Goal: Information Seeking & Learning: Learn about a topic

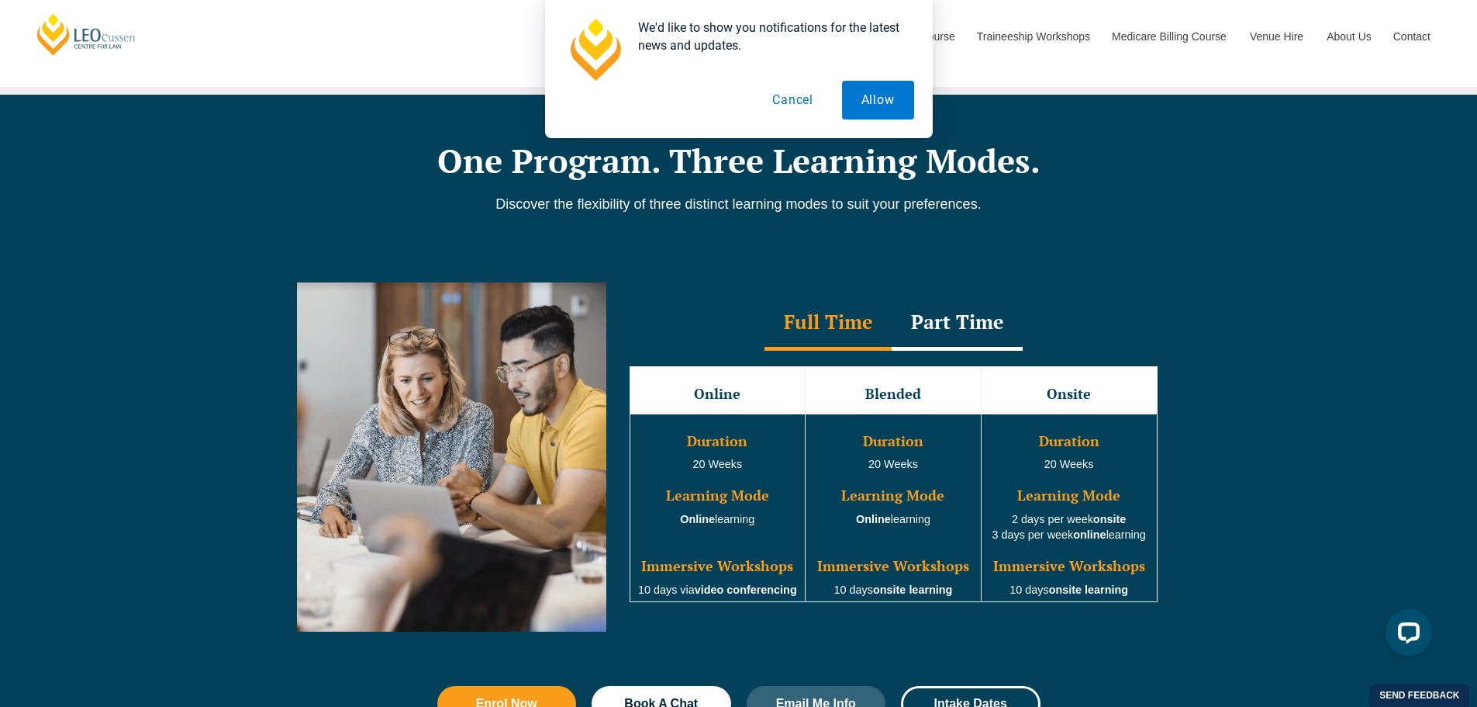
scroll to position [1854, 0]
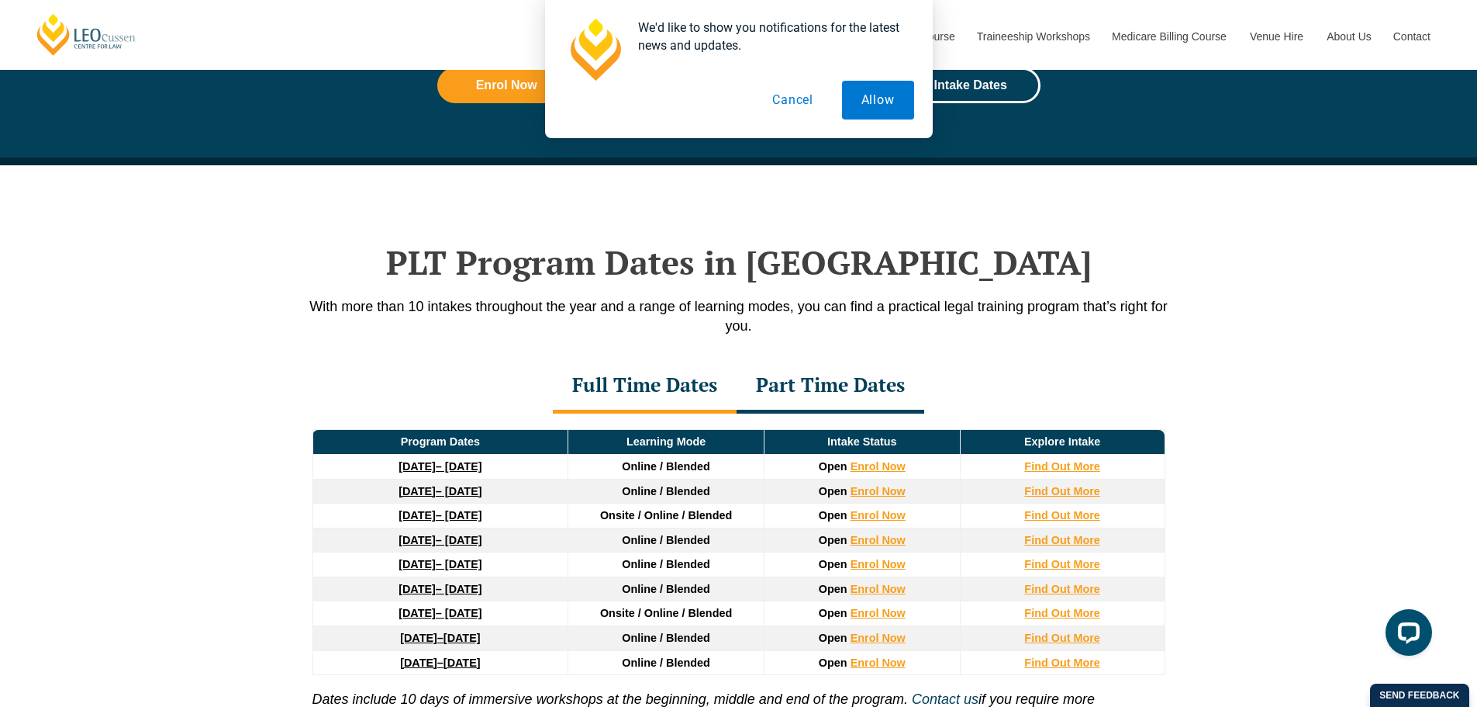
click at [792, 105] on button "Cancel" at bounding box center [793, 100] width 80 height 39
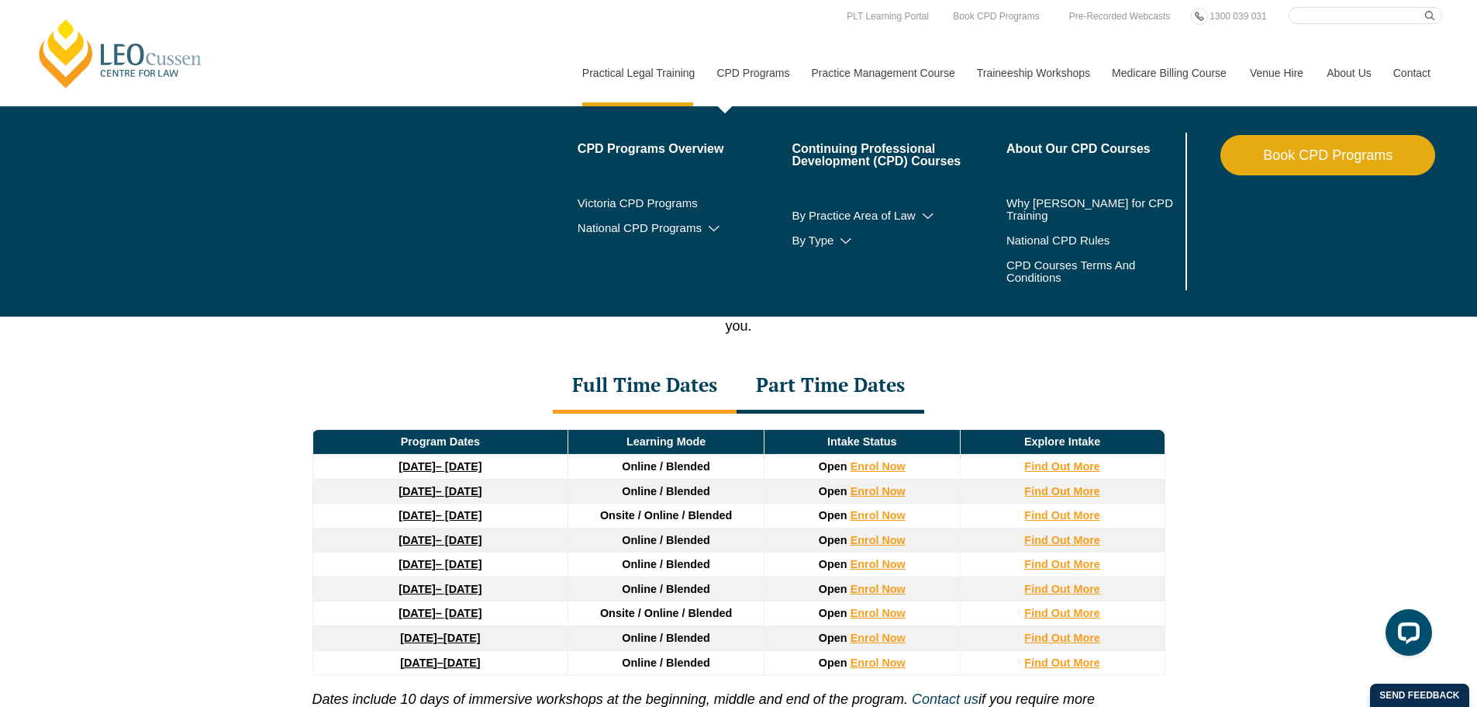
click at [755, 40] on link "CPD Programs" at bounding box center [752, 73] width 95 height 67
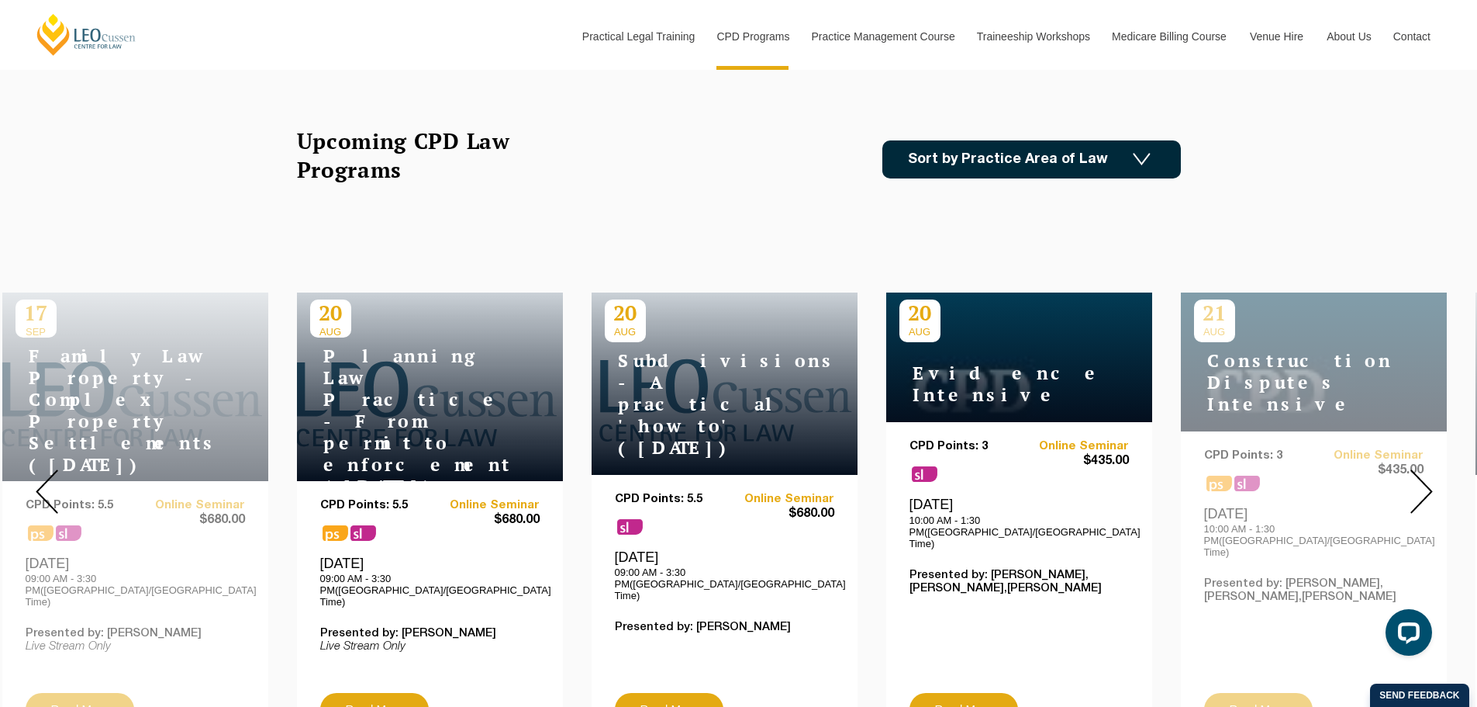
scroll to position [339, 0]
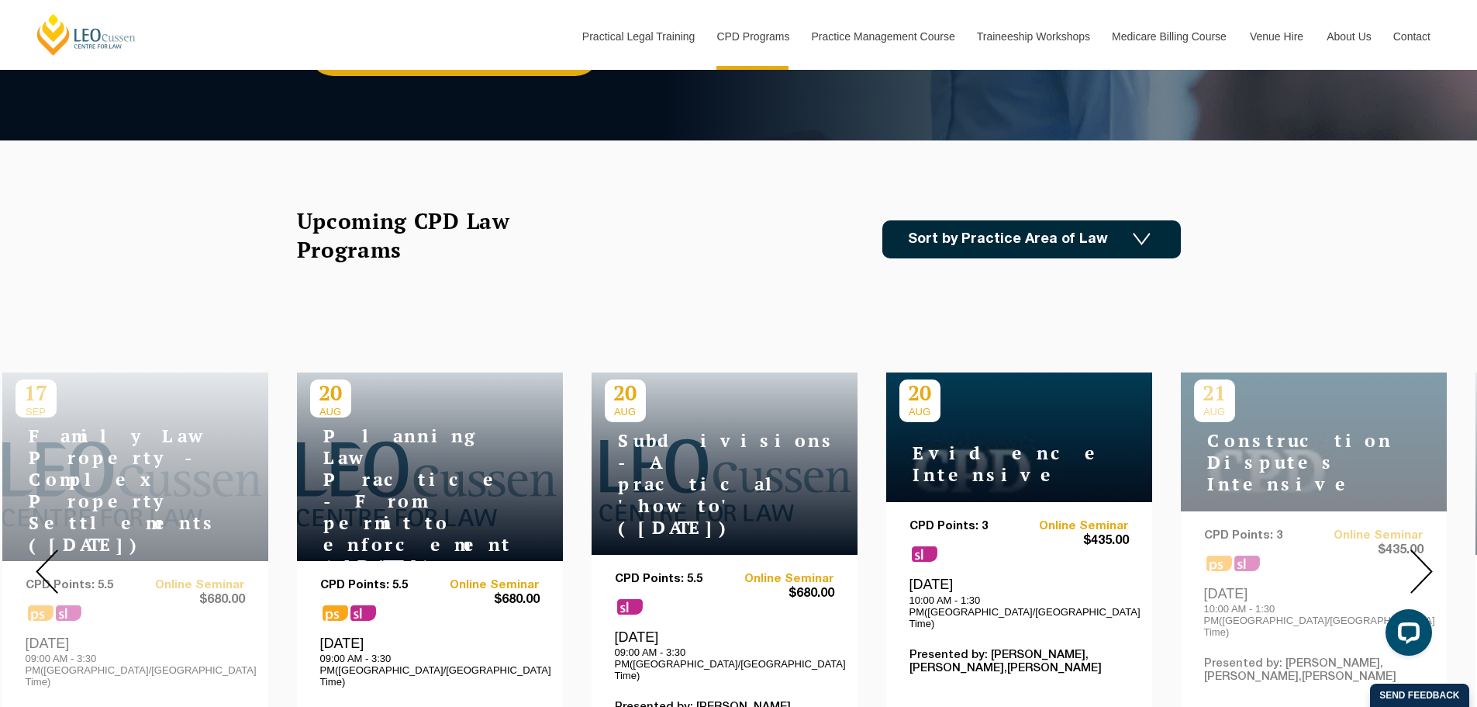
click at [1042, 255] on link "Sort by Practice Area of Law" at bounding box center [1032, 239] width 299 height 38
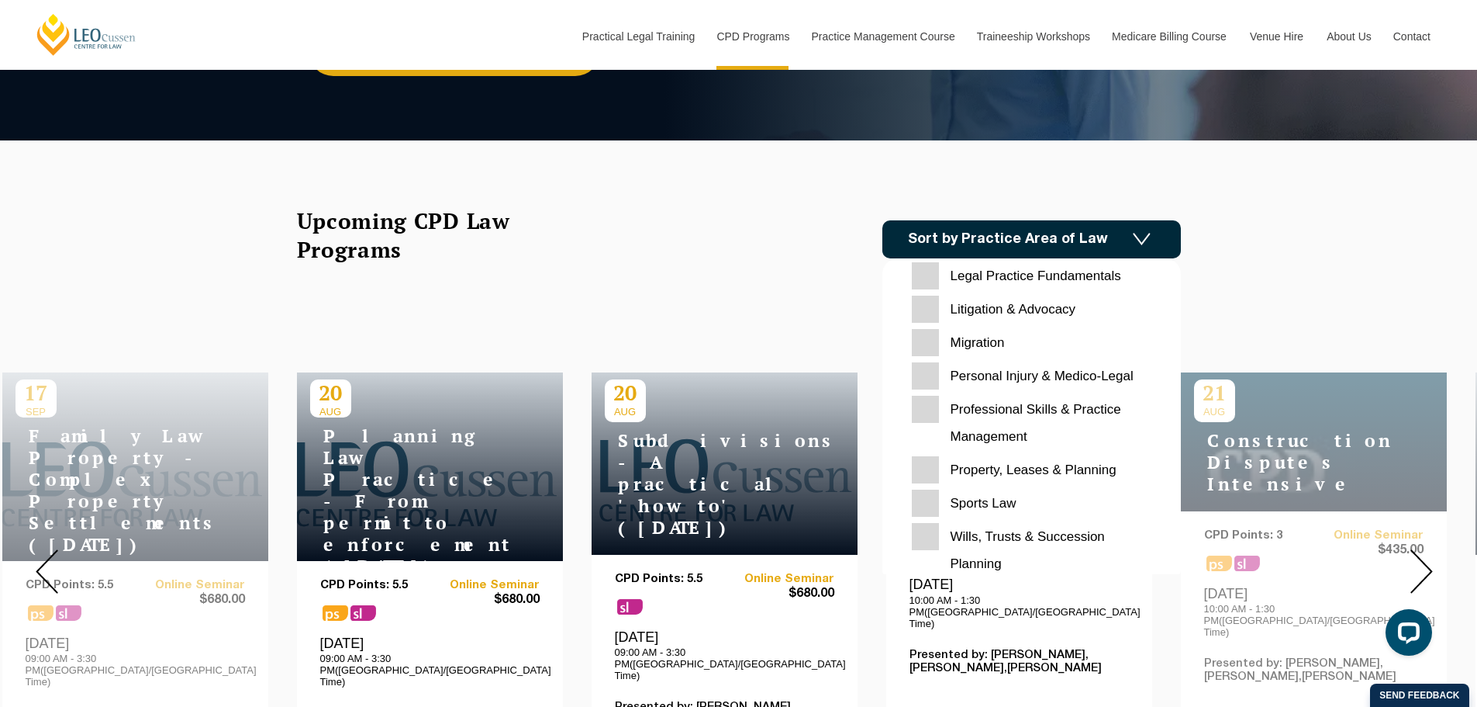
scroll to position [489, 0]
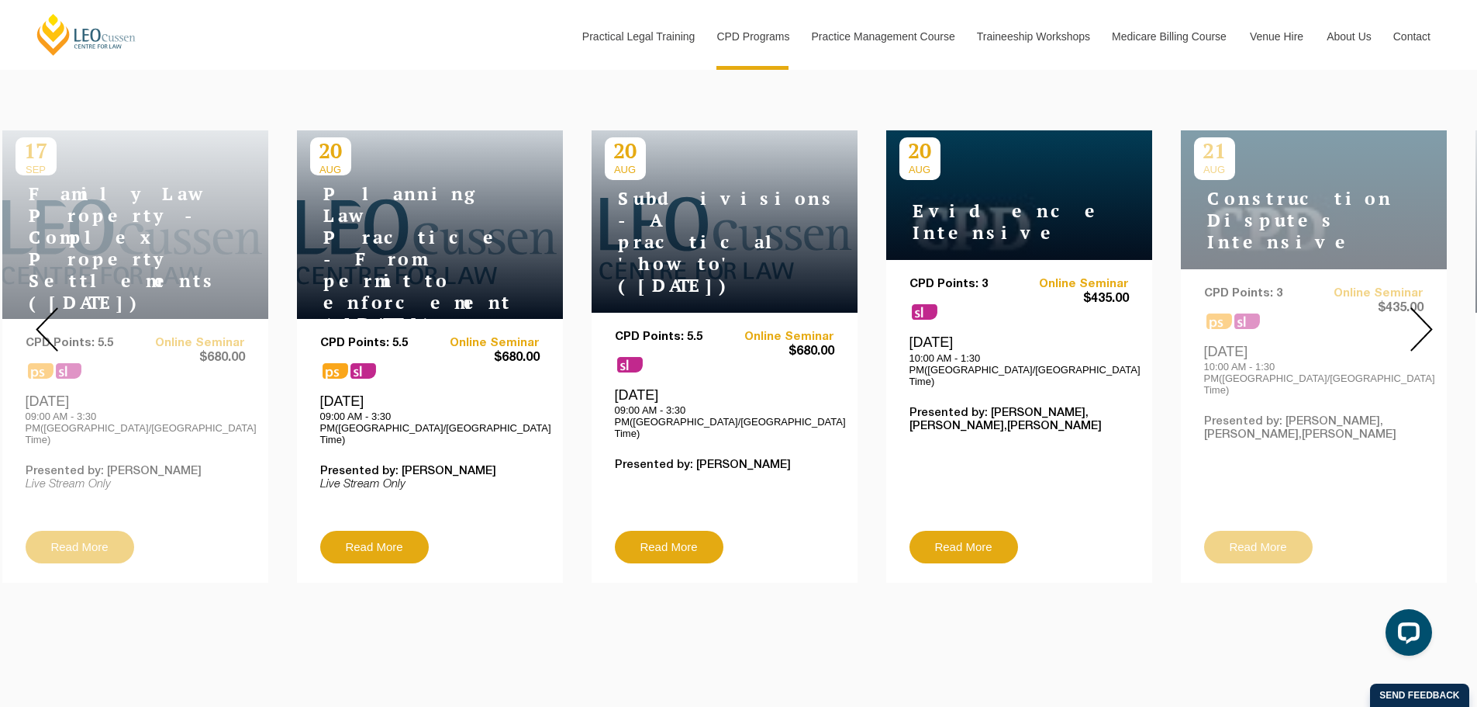
scroll to position [575, 0]
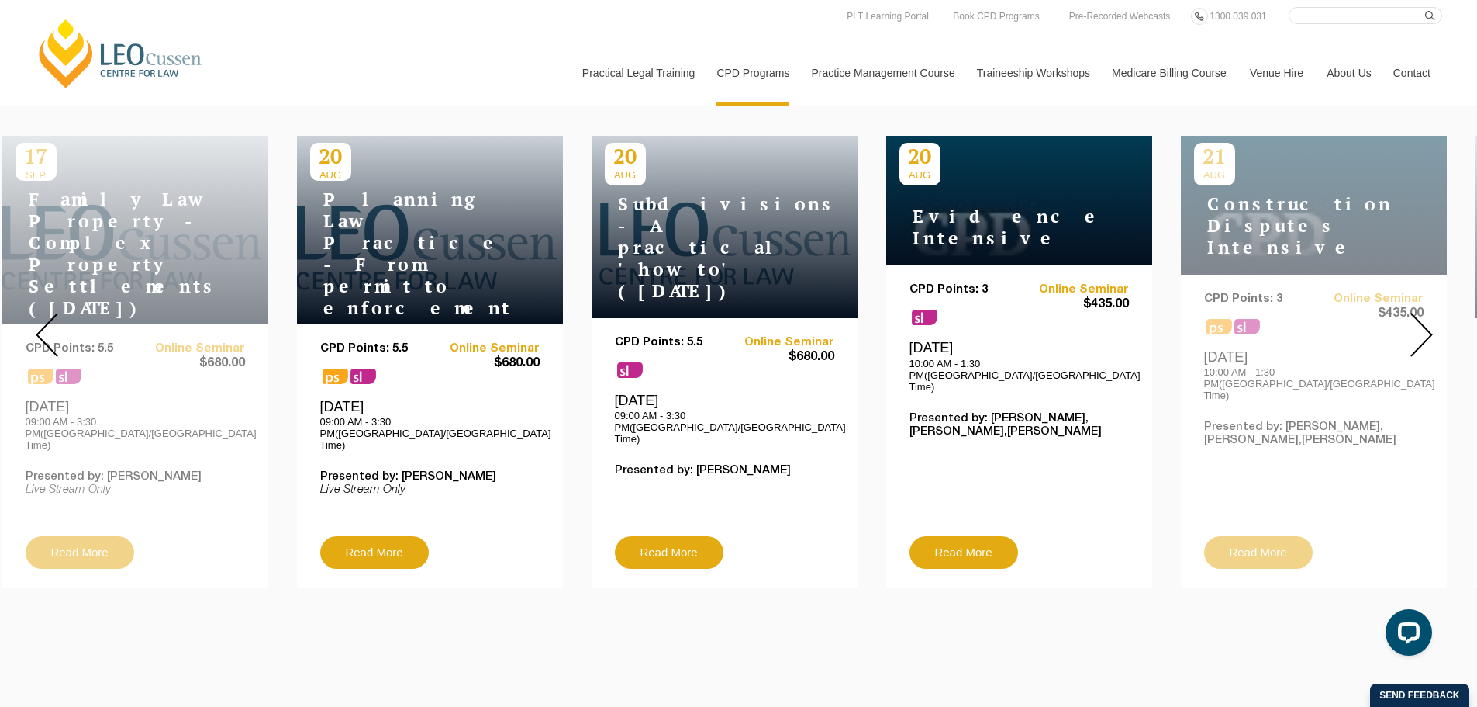
click at [1426, 346] on div at bounding box center [1422, 335] width 112 height 530
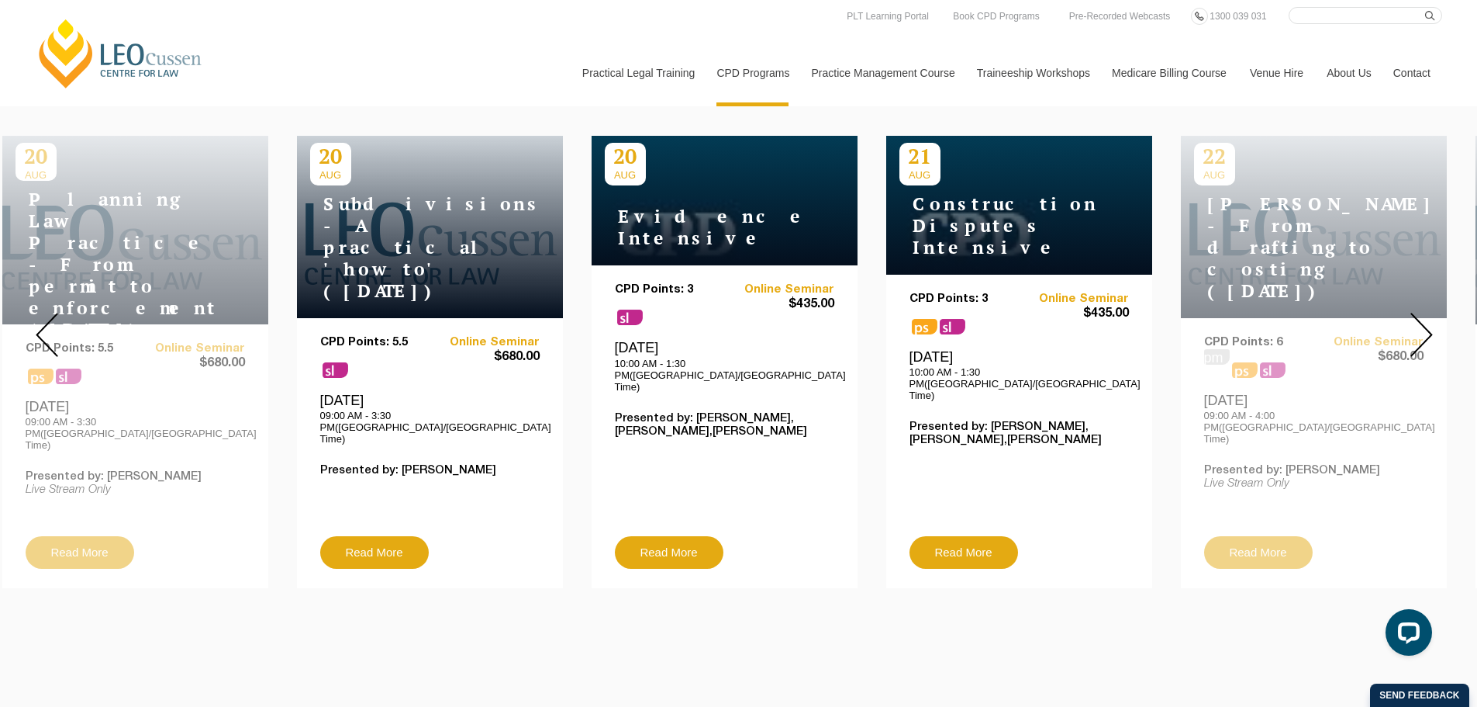
click at [1426, 346] on div at bounding box center [1422, 335] width 112 height 530
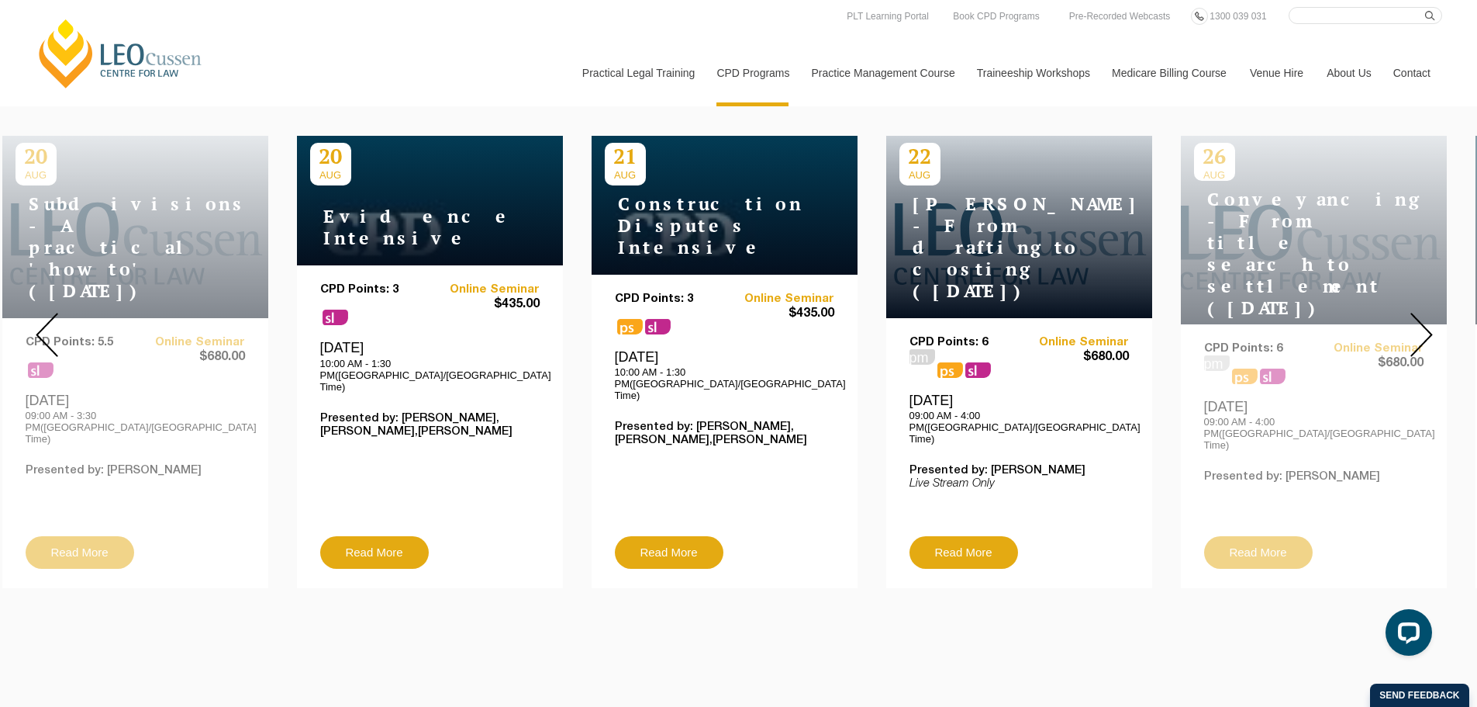
click at [1426, 346] on div at bounding box center [1422, 335] width 112 height 530
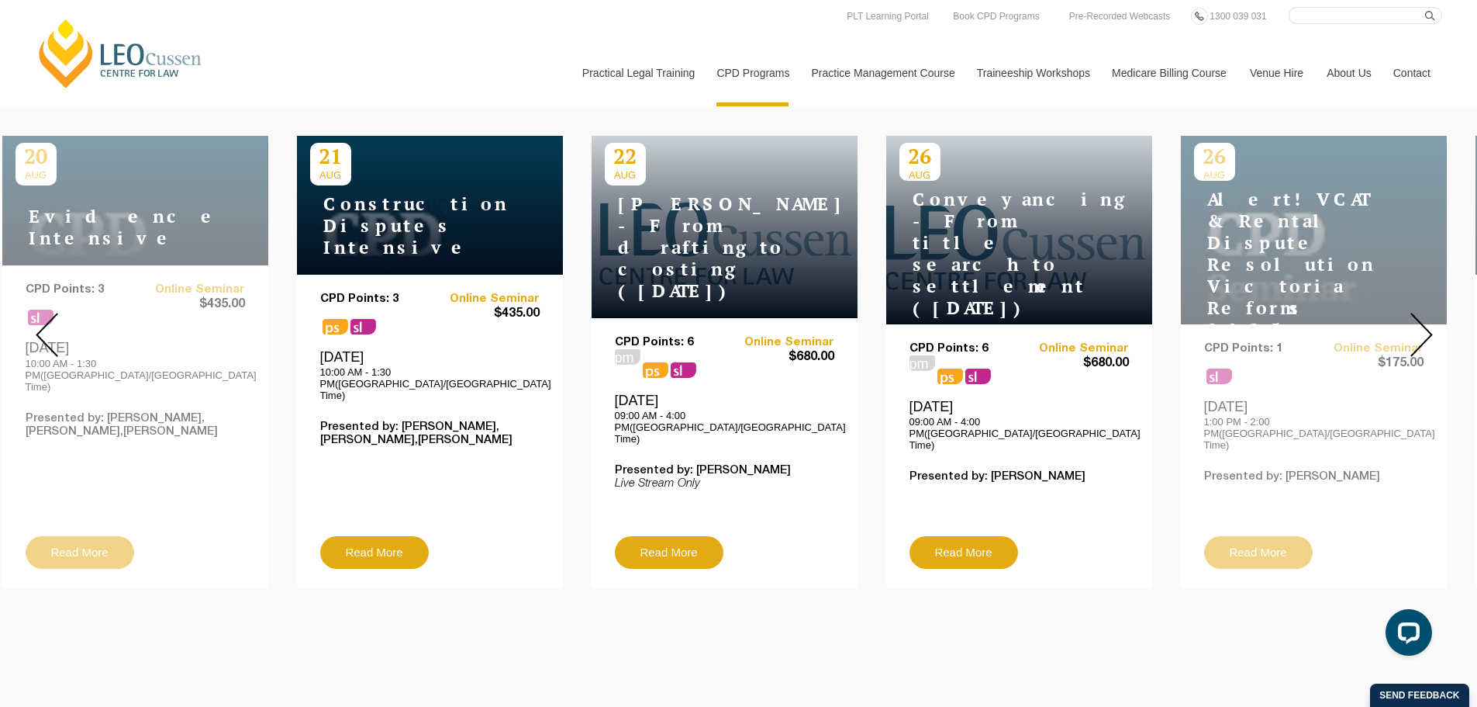
click at [1426, 346] on div at bounding box center [1422, 335] width 112 height 530
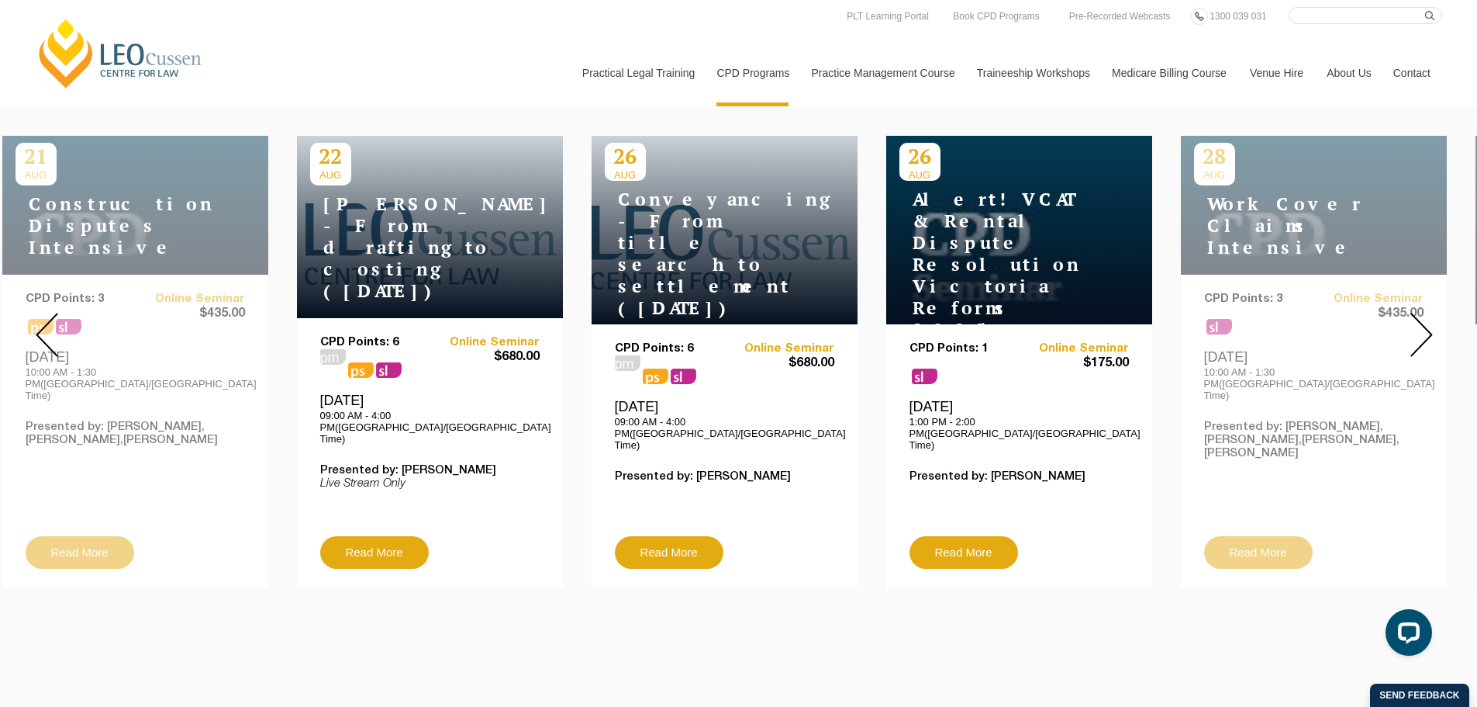
click at [1426, 346] on div at bounding box center [1422, 335] width 112 height 530
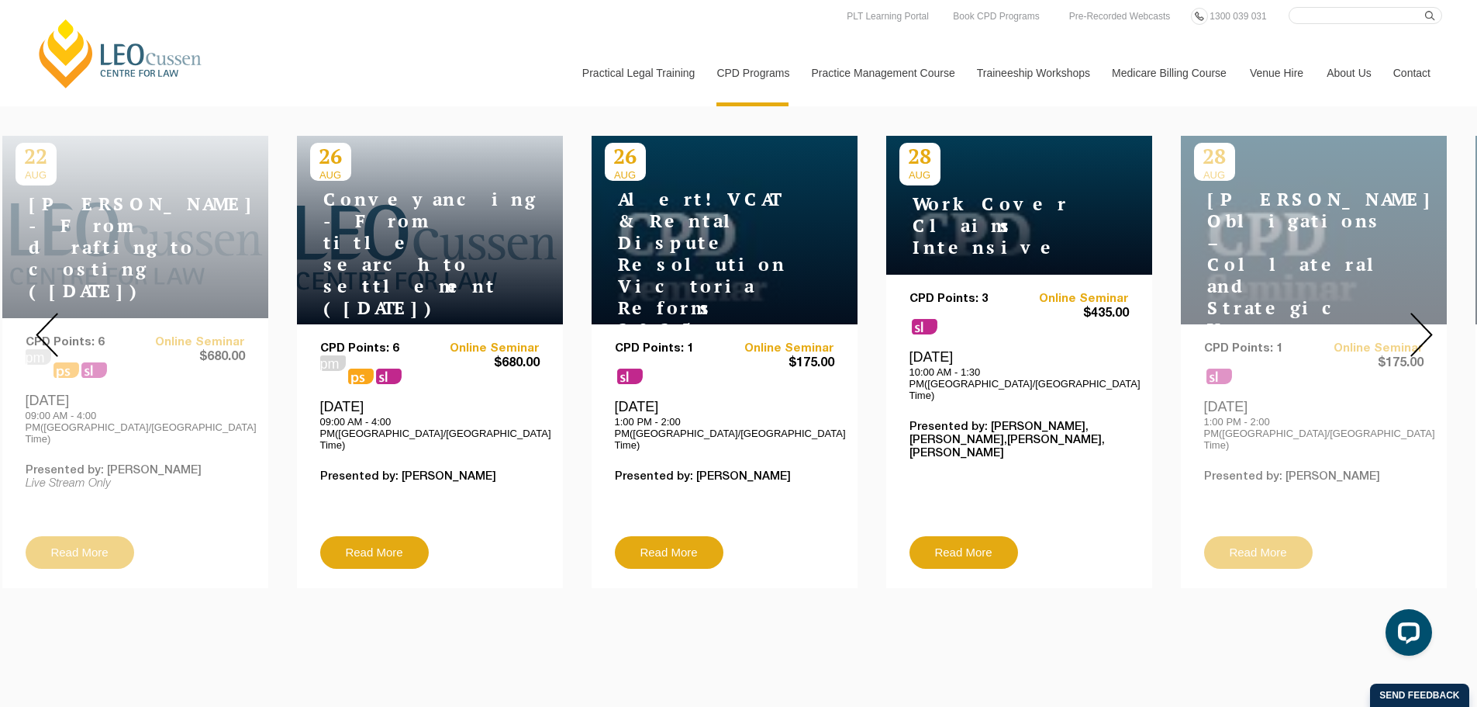
click at [1426, 346] on div at bounding box center [1422, 335] width 112 height 530
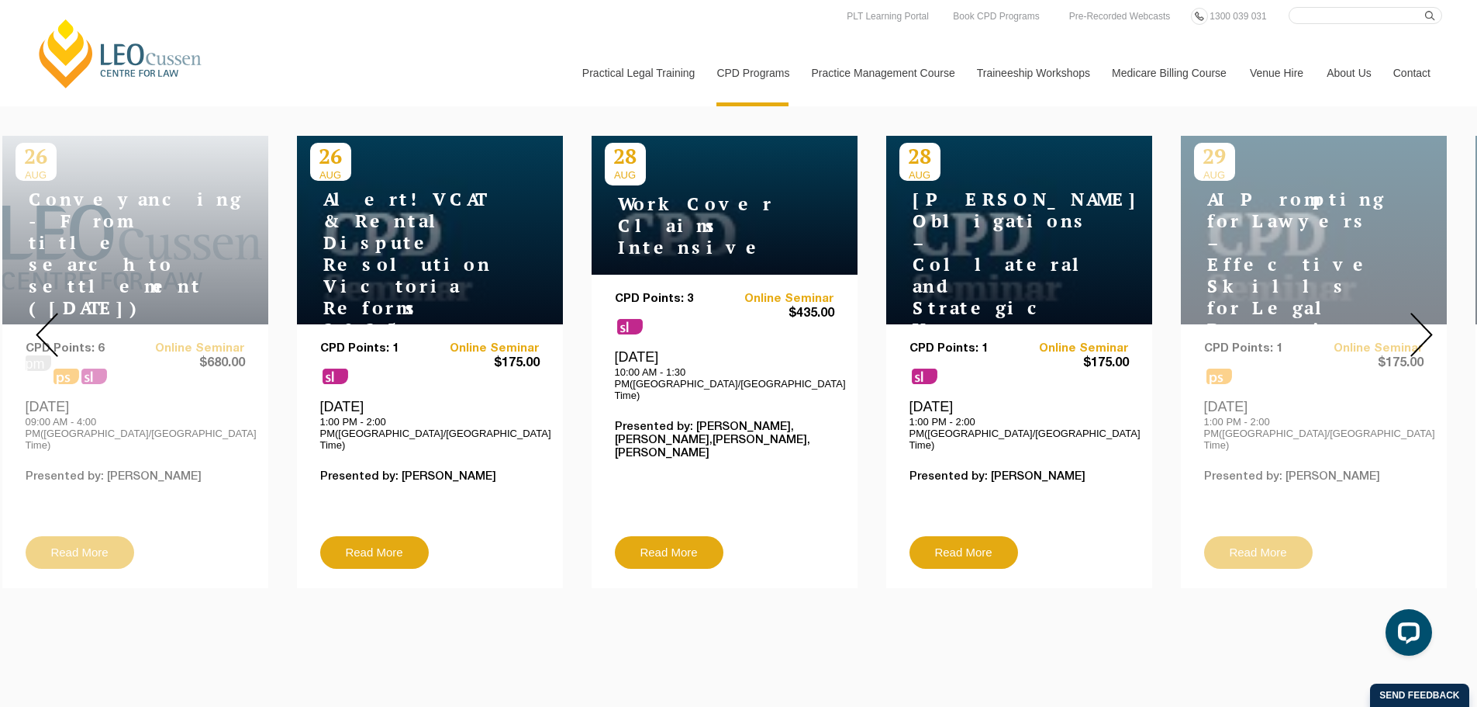
click at [1426, 346] on div at bounding box center [1422, 335] width 112 height 530
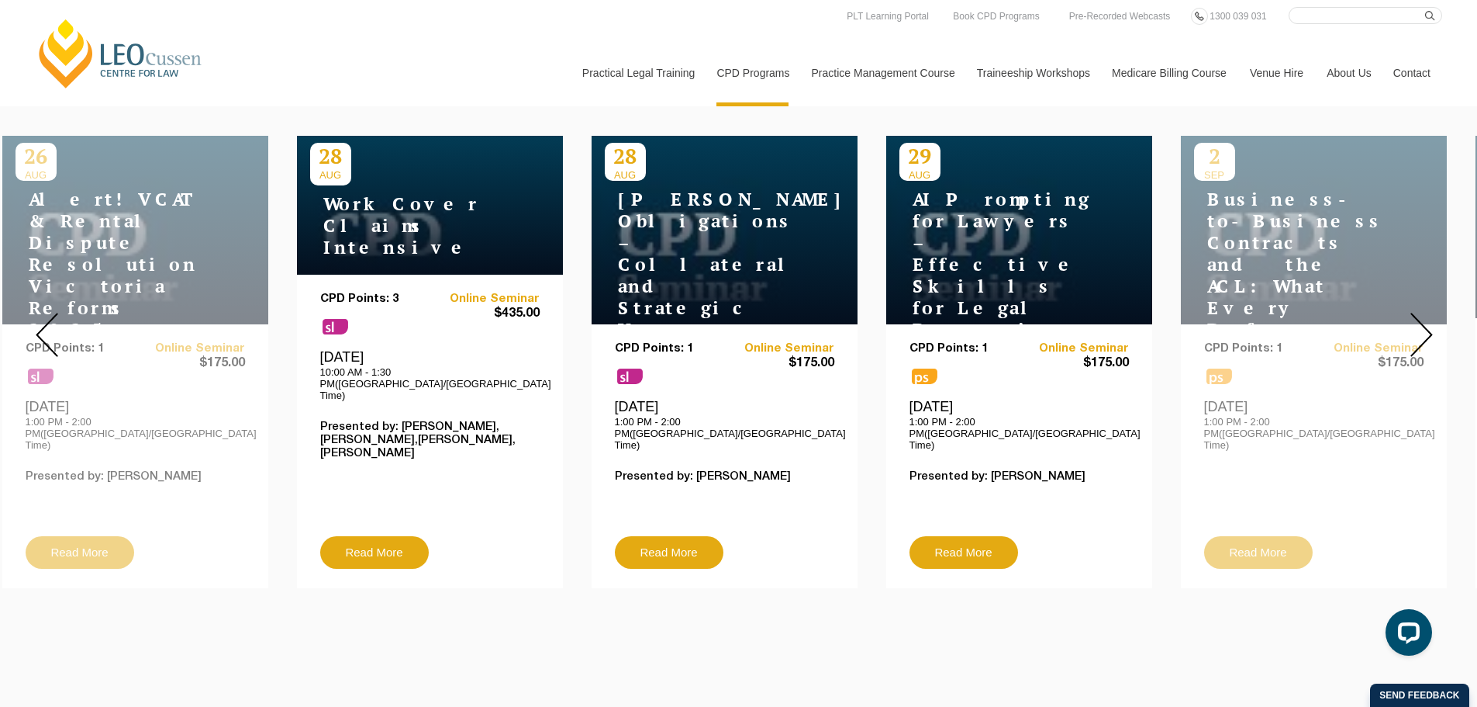
click at [1426, 346] on div at bounding box center [1422, 335] width 112 height 530
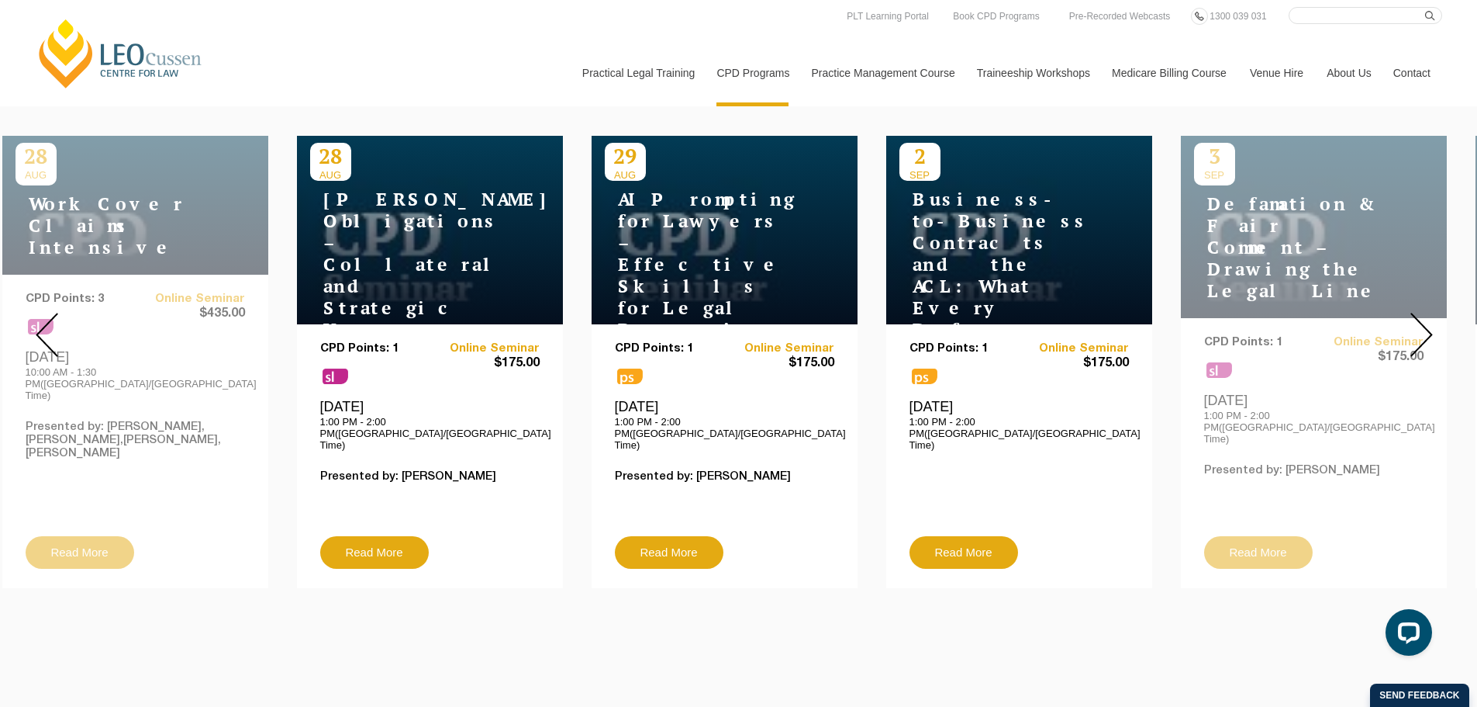
click at [1426, 346] on div at bounding box center [1422, 335] width 112 height 530
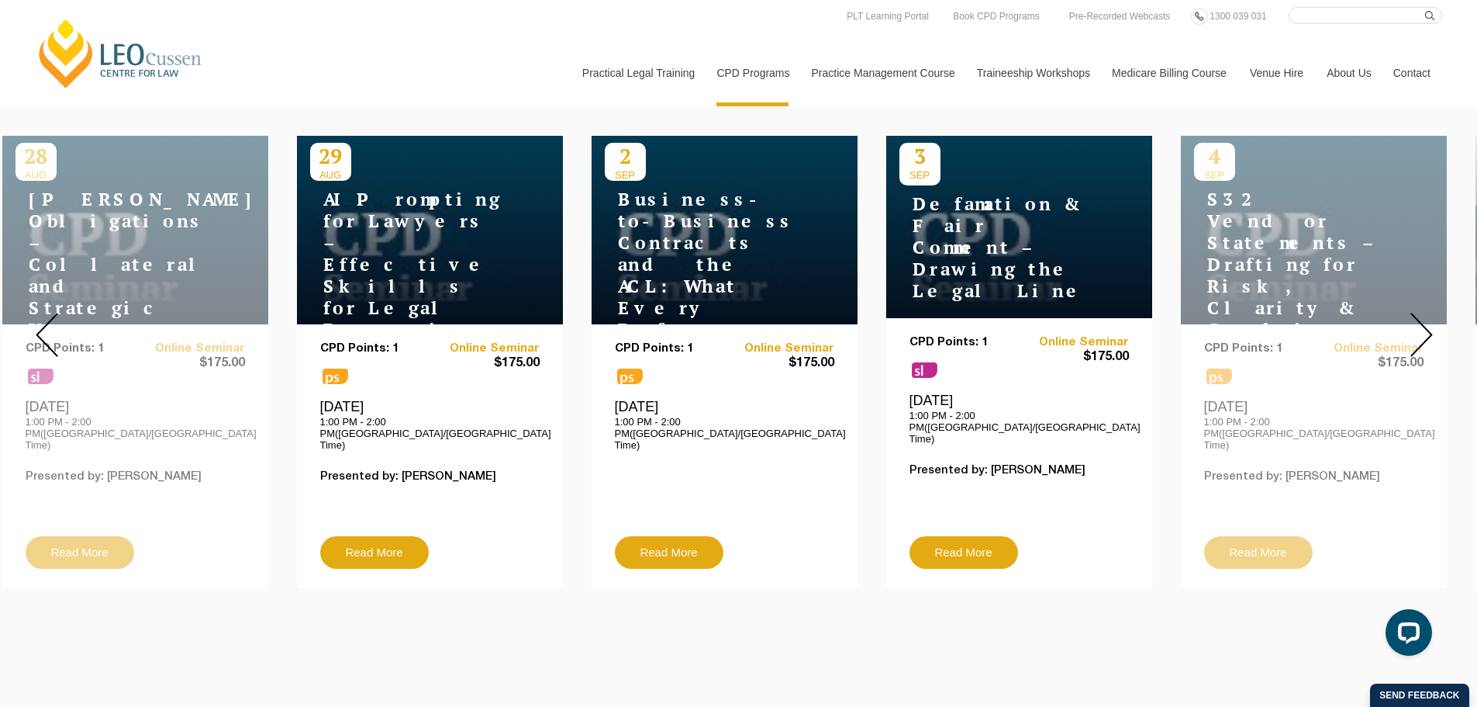
click at [1430, 329] on img at bounding box center [1422, 335] width 22 height 44
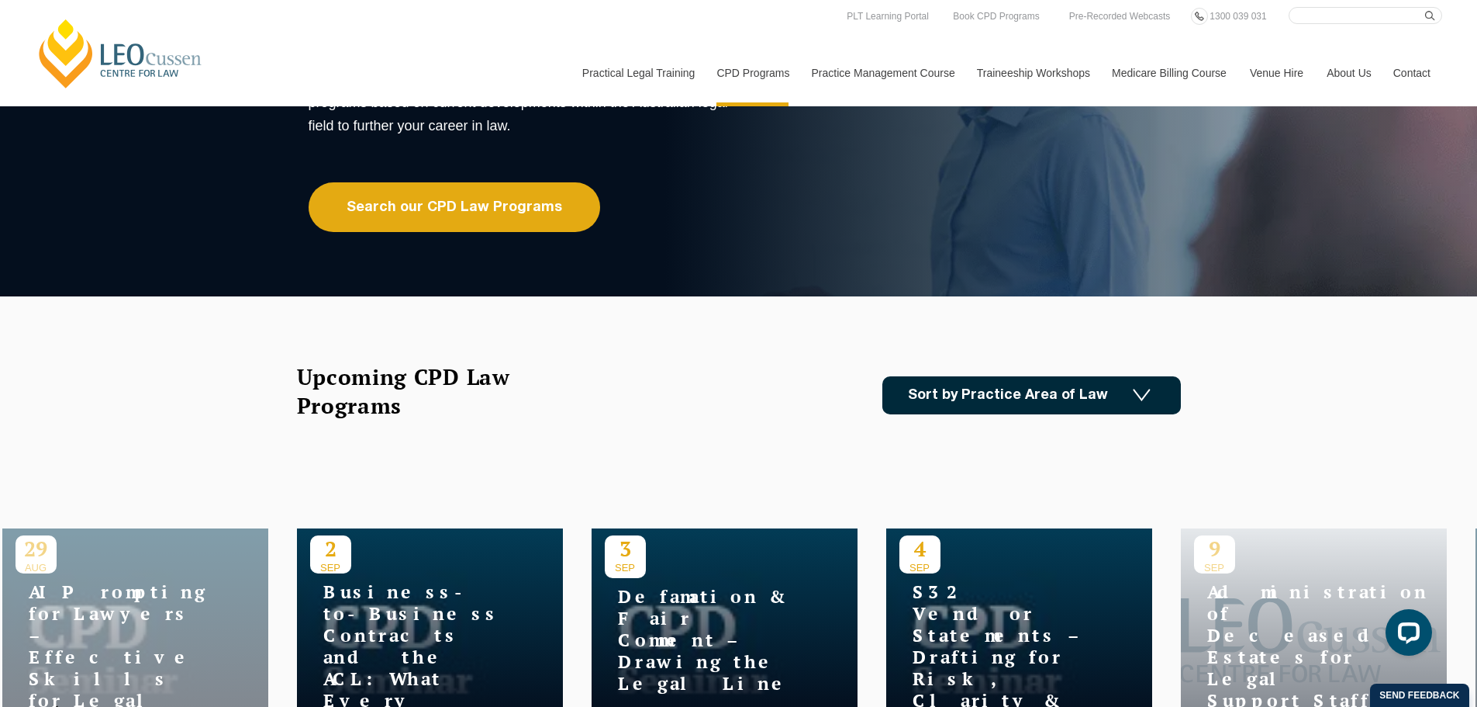
scroll to position [0, 0]
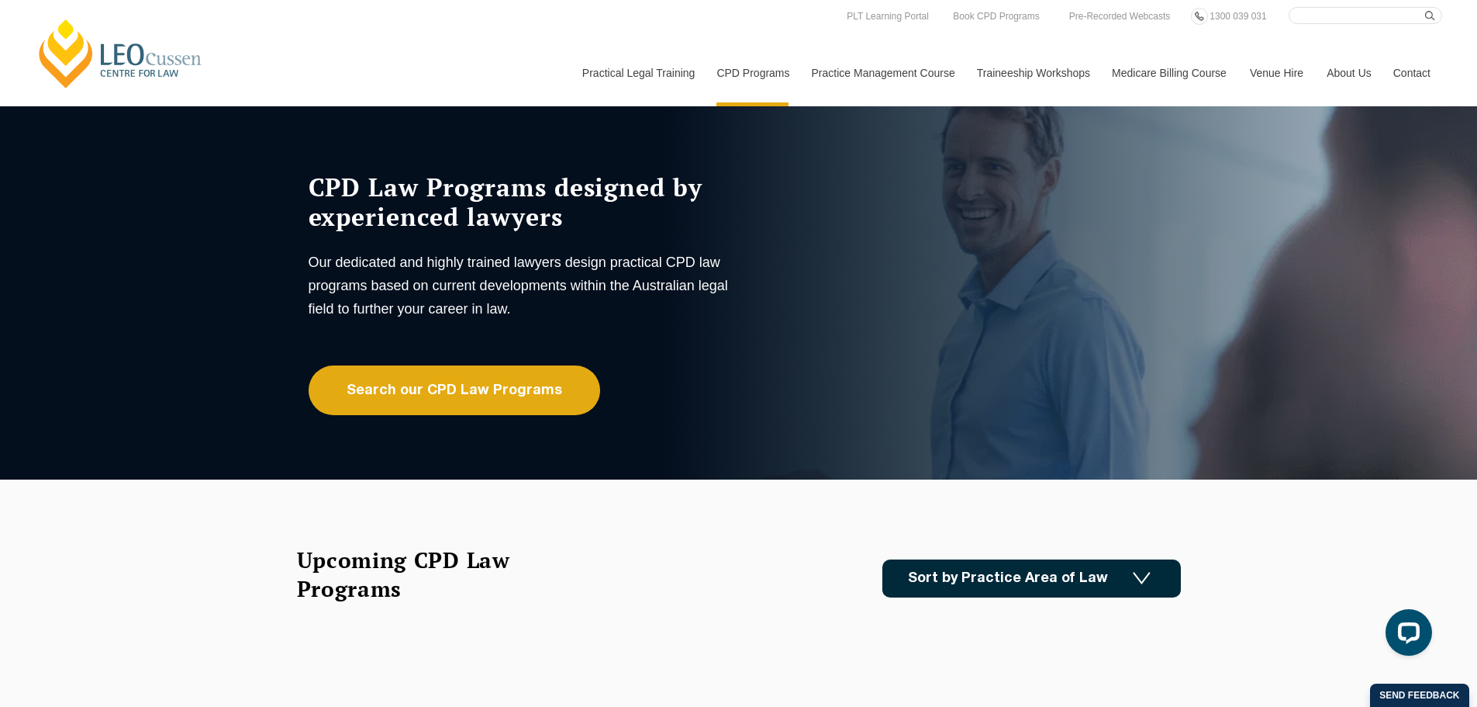
click at [1320, 21] on input "Search here" at bounding box center [1366, 15] width 154 height 17
type input "aged care"
click at [1425, 7] on button "submit" at bounding box center [1433, 15] width 17 height 17
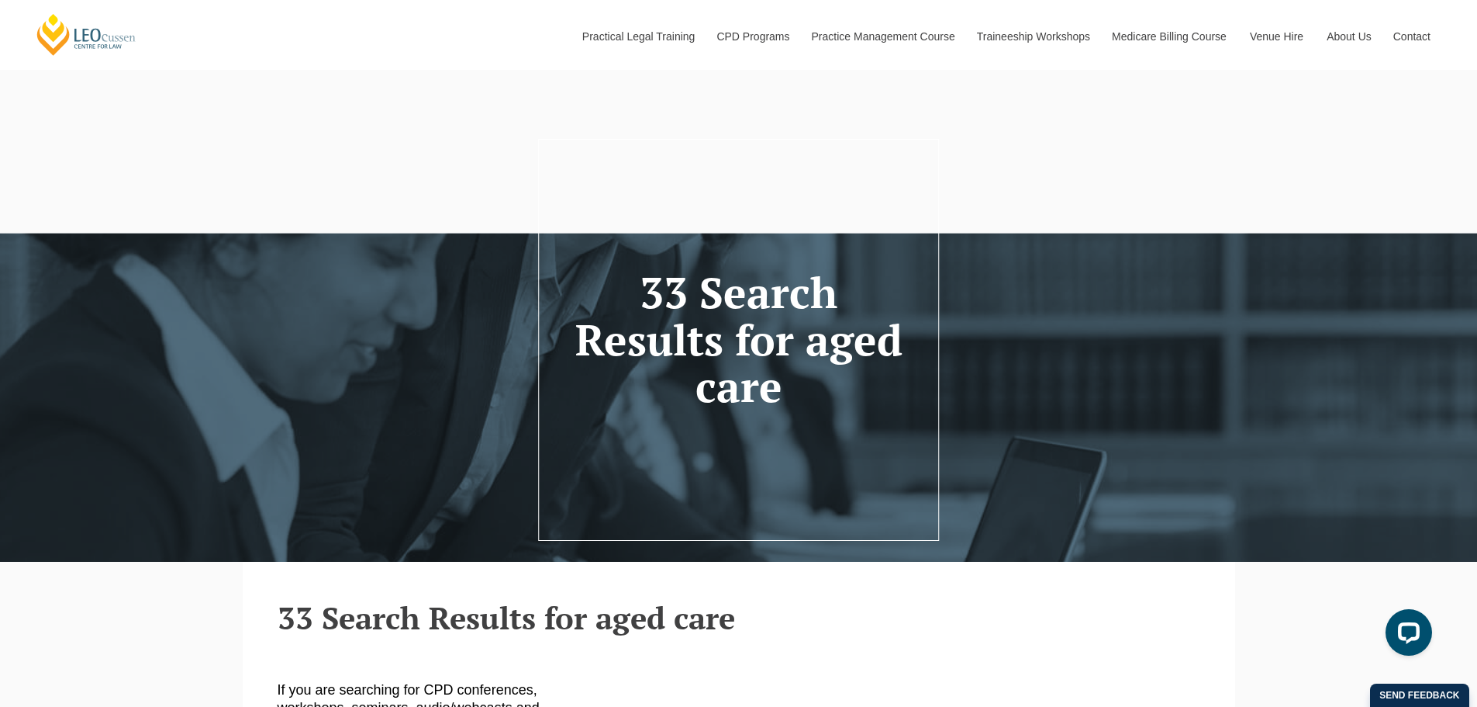
scroll to position [618, 0]
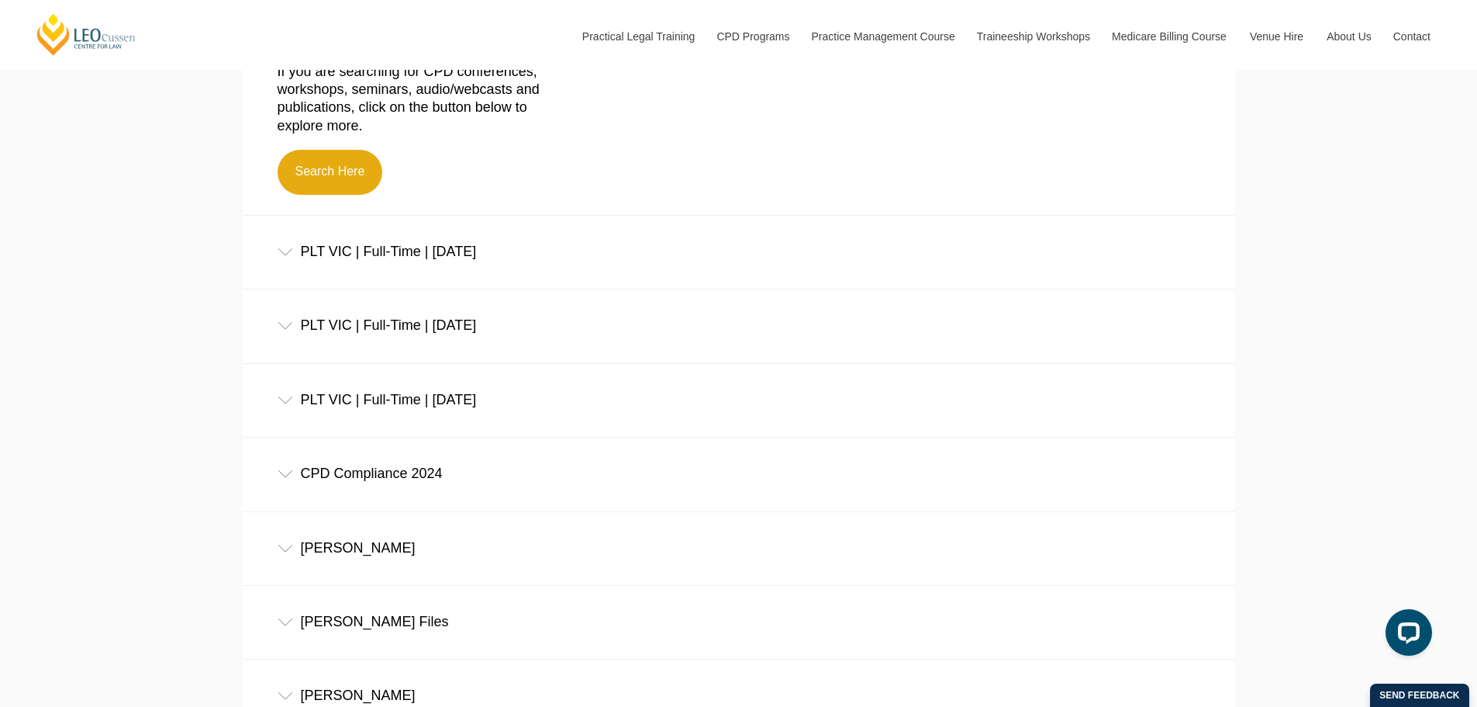
click at [361, 466] on div "CPD Compliance 2024" at bounding box center [739, 473] width 993 height 72
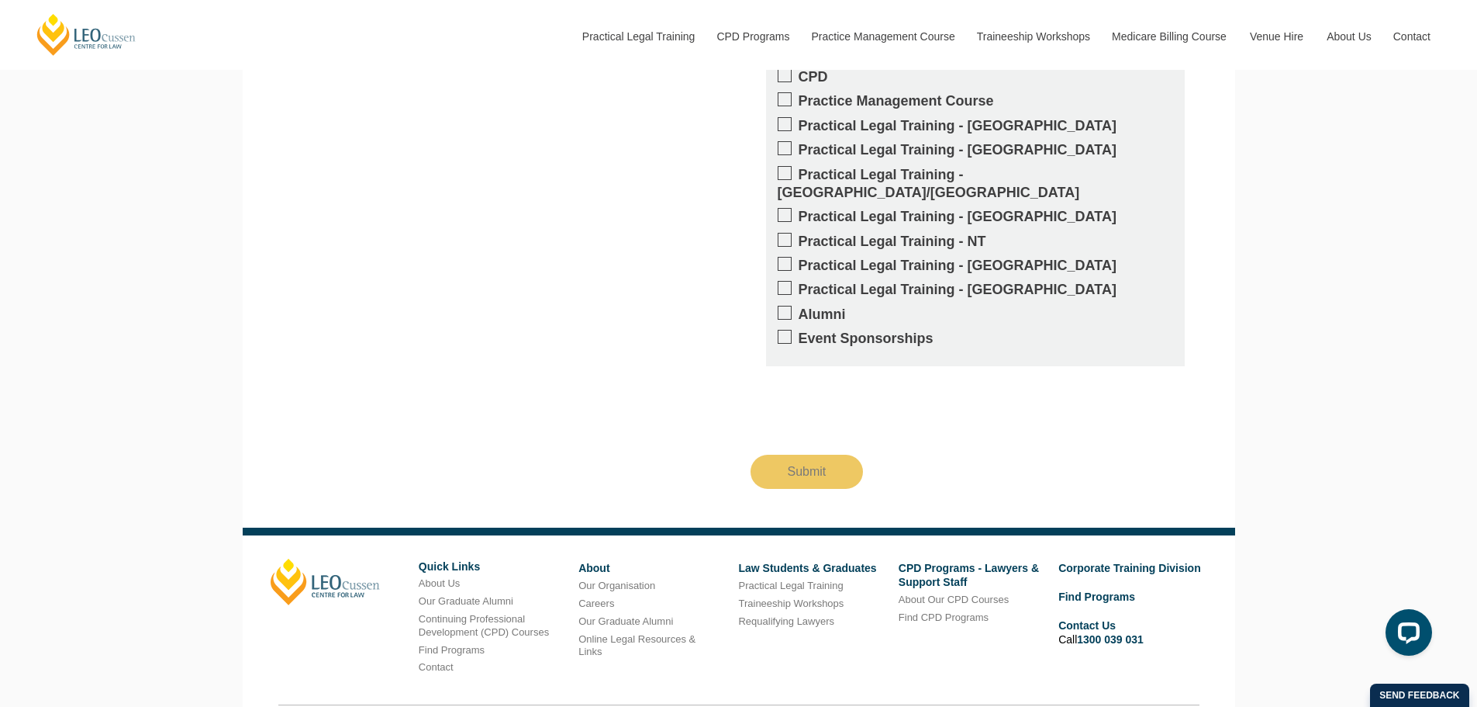
scroll to position [3709, 0]
